Goal: Find specific page/section: Find specific page/section

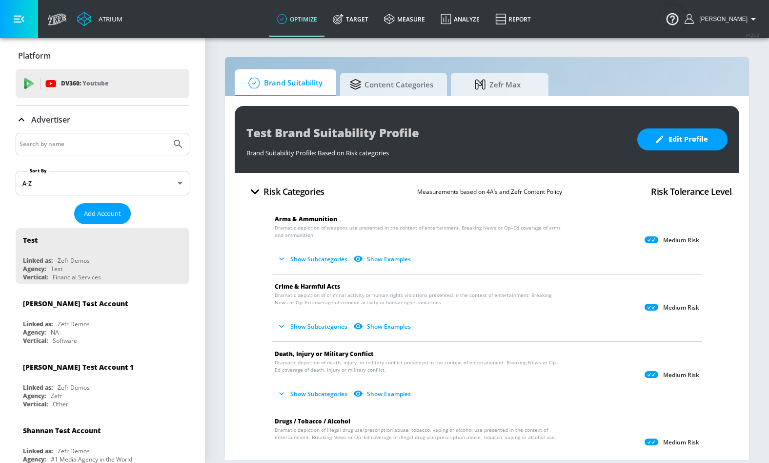
click at [81, 138] on input "Search by name" at bounding box center [94, 144] width 148 height 13
type input "walmart"
click at [167, 133] on button "Submit Search" at bounding box center [177, 143] width 21 height 21
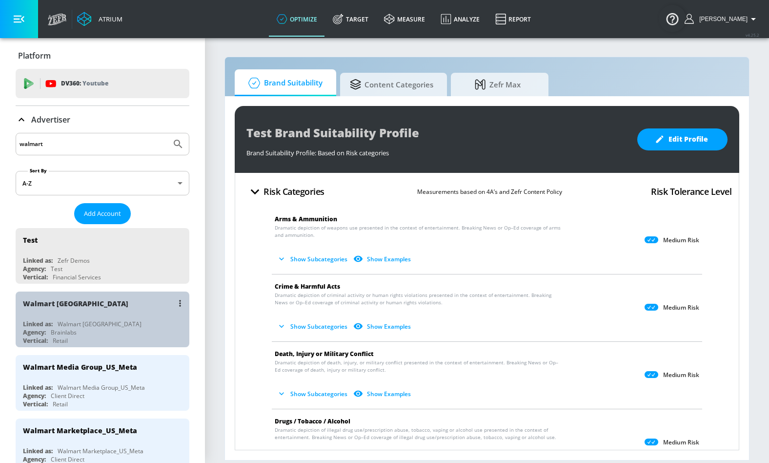
click at [122, 307] on div "Walmart [GEOGRAPHIC_DATA]" at bounding box center [105, 302] width 164 height 23
